Goal: Use online tool/utility: Utilize a website feature to perform a specific function

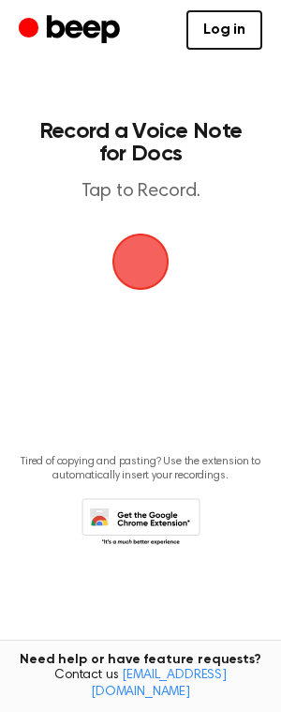
click at [113, 242] on div "button" at bounding box center [141, 261] width 56 height 56
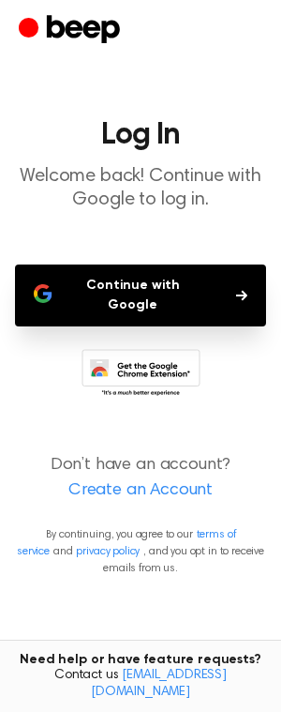
click at [120, 282] on button "Continue with Google" at bounding box center [140, 295] width 251 height 62
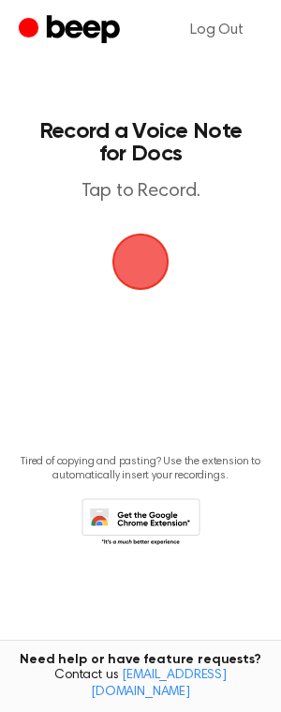
click at [126, 271] on span "button" at bounding box center [140, 261] width 69 height 69
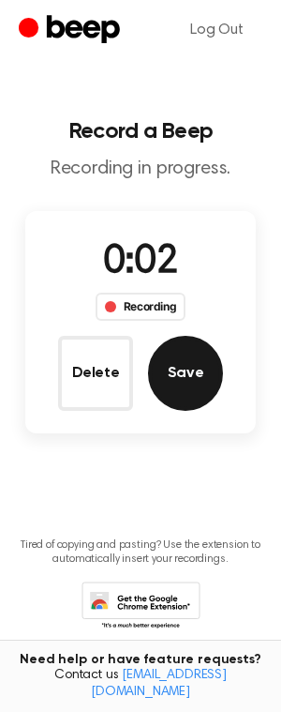
click at [191, 377] on button "Save" at bounding box center [185, 373] width 75 height 75
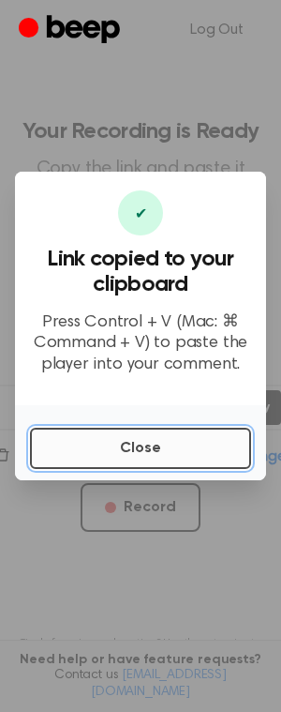
click at [172, 435] on button "Close" at bounding box center [140, 448] width 221 height 41
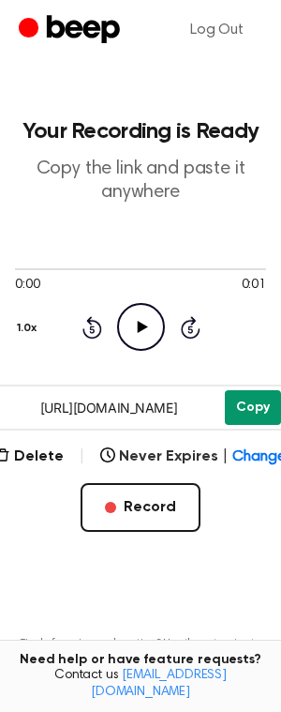
click at [248, 407] on button "Copy" at bounding box center [253, 407] width 56 height 35
